Goal: Complete application form

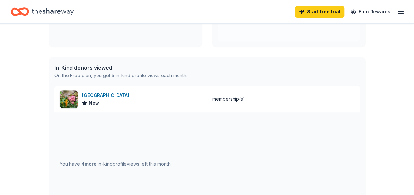
scroll to position [136, 0]
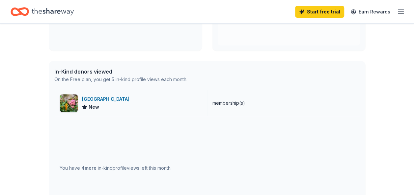
click at [132, 98] on div "[GEOGRAPHIC_DATA]" at bounding box center [107, 99] width 50 height 8
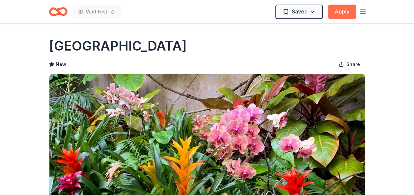
click at [339, 14] on button "Apply" at bounding box center [342, 12] width 28 height 14
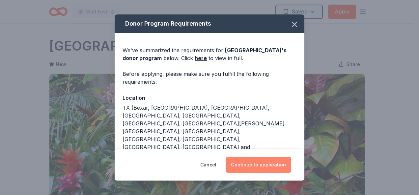
click at [272, 169] on button "Continue to application" at bounding box center [257, 165] width 65 height 16
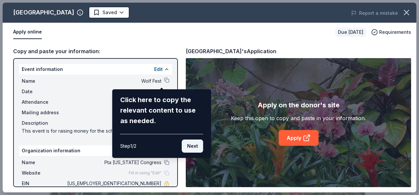
click at [199, 146] on button "Next" at bounding box center [192, 146] width 21 height 13
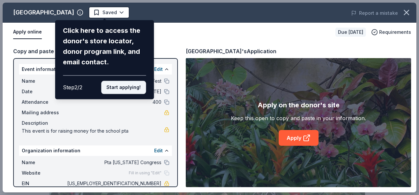
click at [121, 91] on button "Start applying!" at bounding box center [123, 87] width 45 height 13
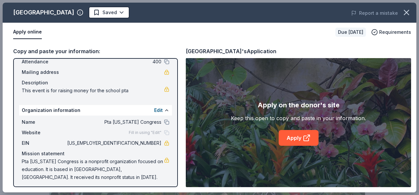
scroll to position [43, 0]
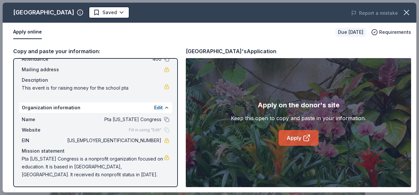
click at [298, 136] on link "Apply" at bounding box center [298, 138] width 40 height 16
